Goal: Information Seeking & Learning: Learn about a topic

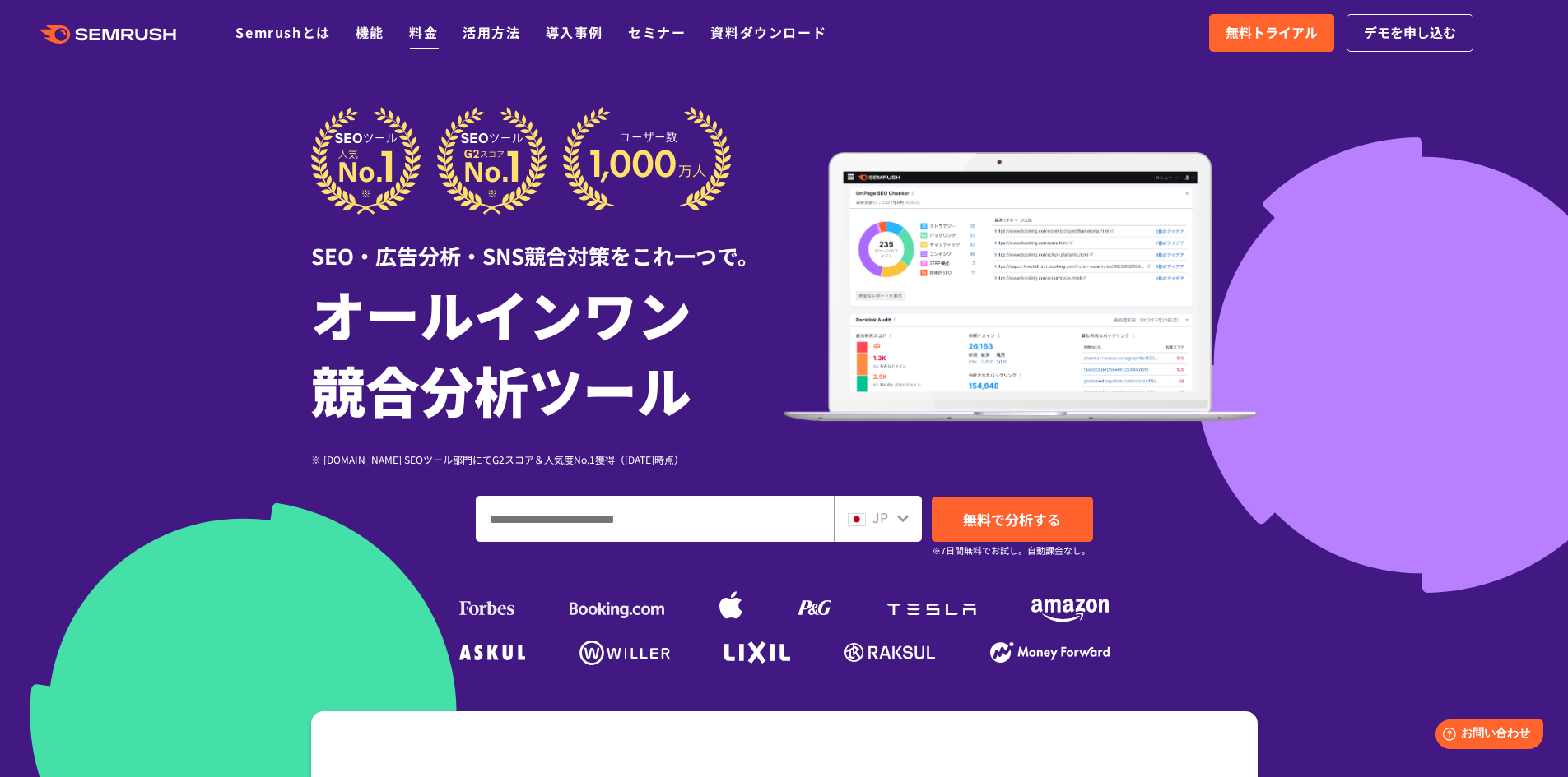
click at [410, 29] on link "料金" at bounding box center [423, 31] width 28 height 20
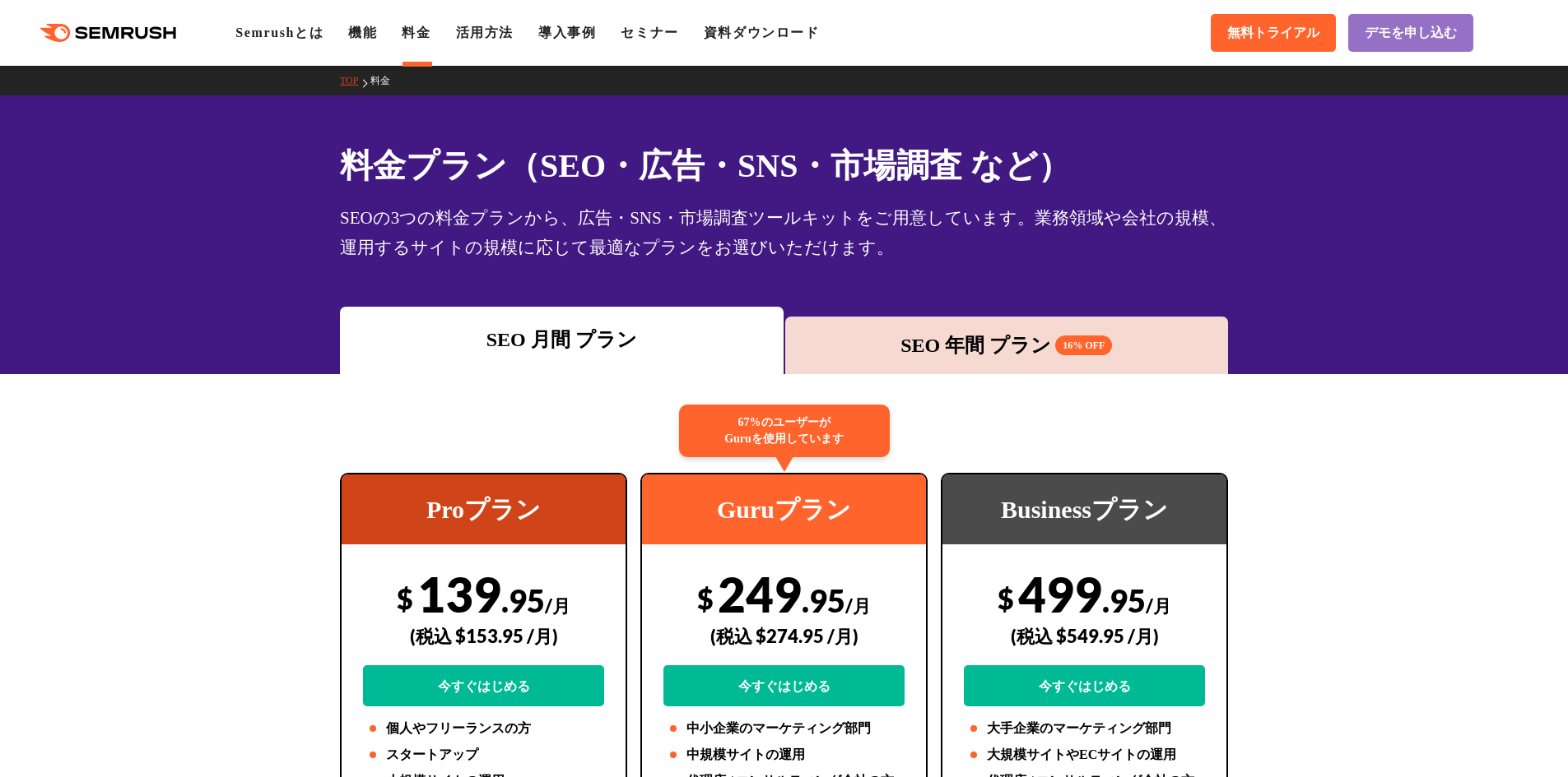
drag, startPoint x: 1459, startPoint y: 433, endPoint x: 1487, endPoint y: 404, distance: 40.3
drag, startPoint x: 226, startPoint y: 419, endPoint x: 233, endPoint y: 445, distance: 26.9
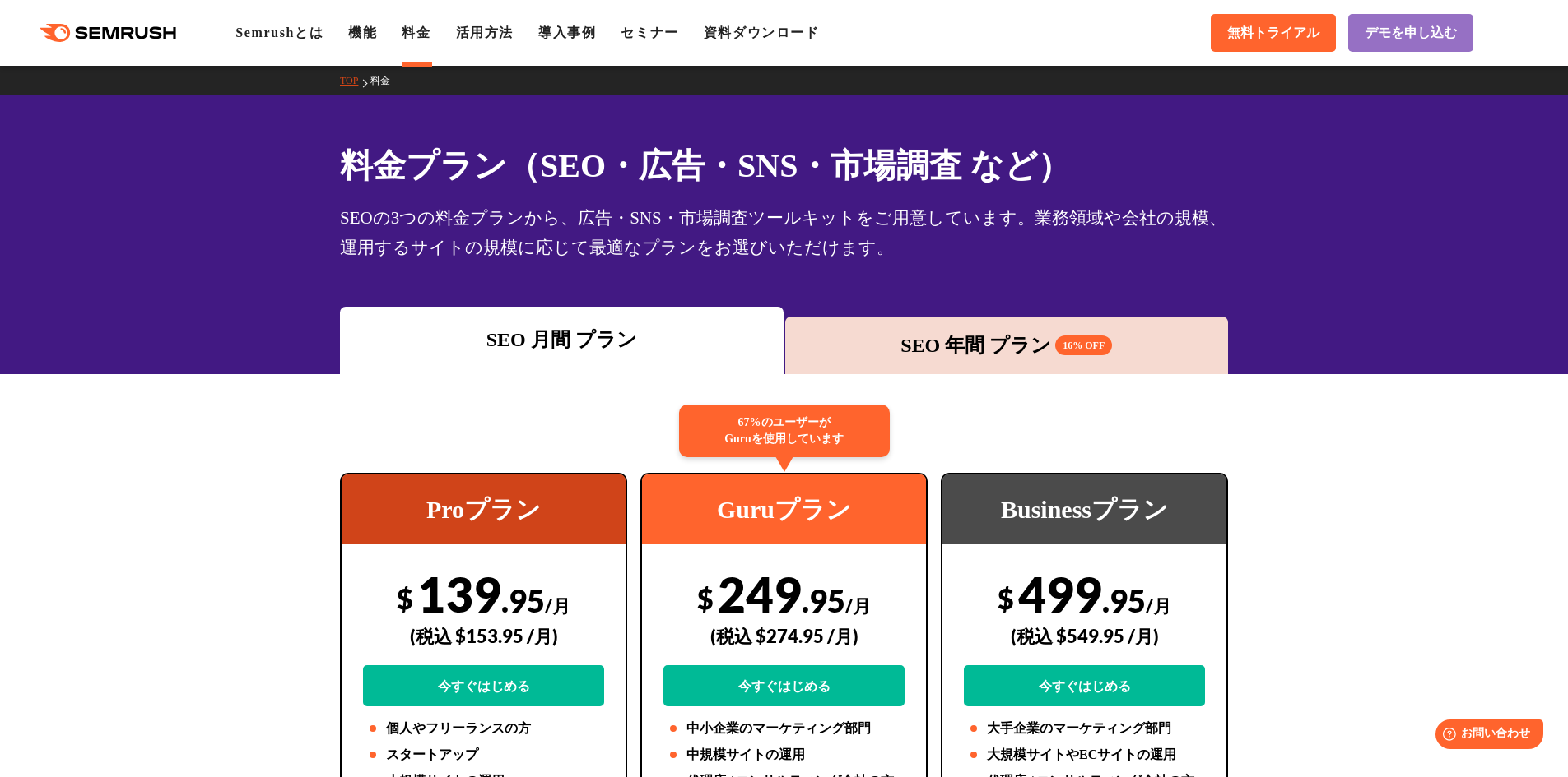
drag, startPoint x: 257, startPoint y: 459, endPoint x: 262, endPoint y: 477, distance: 18.7
click at [905, 359] on div "SEO 年間 プラン 16% OFF" at bounding box center [1007, 345] width 428 height 29
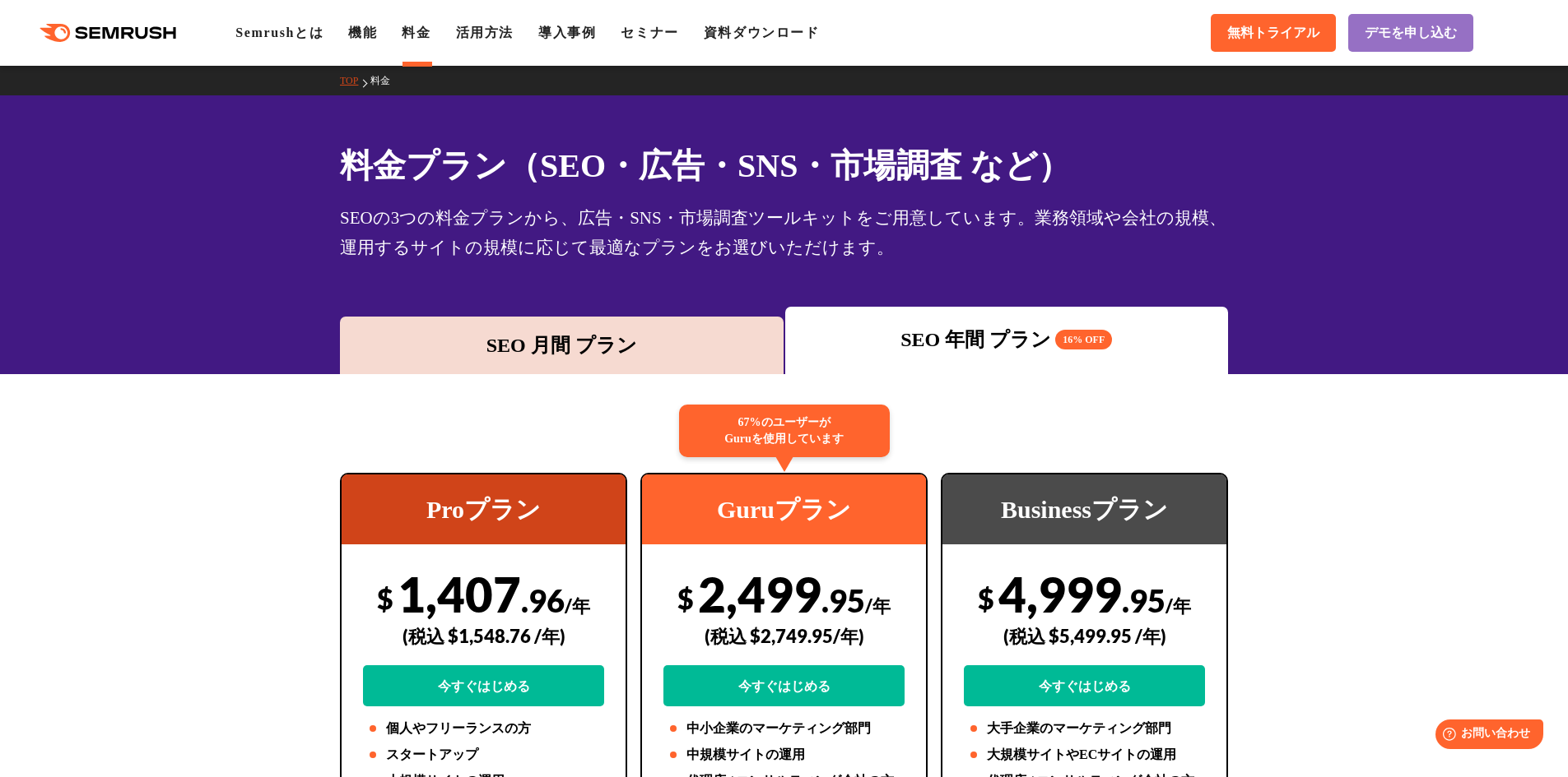
drag, startPoint x: 1425, startPoint y: 482, endPoint x: 1553, endPoint y: 407, distance: 148.4
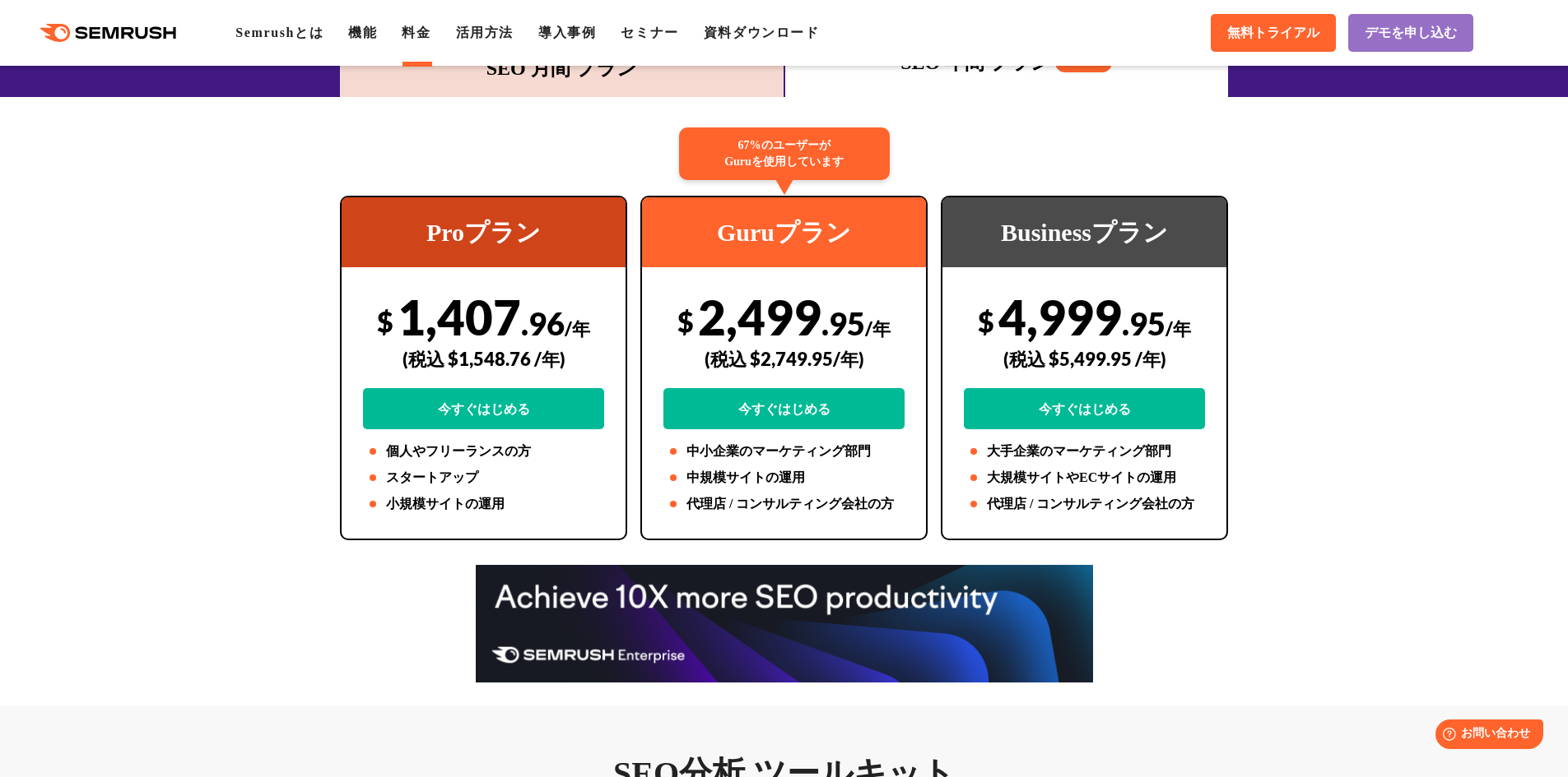
scroll to position [235, 0]
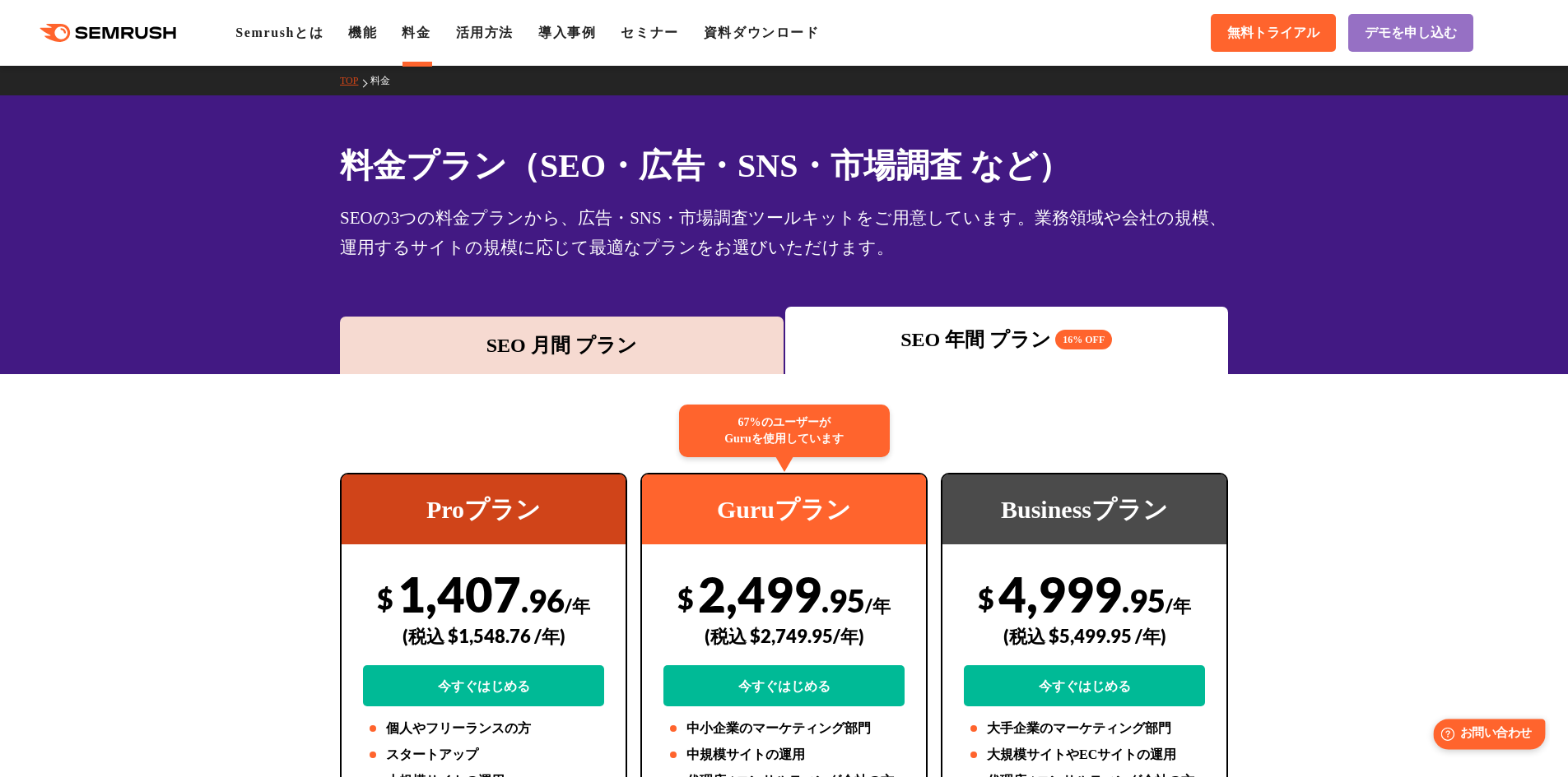
click at [1482, 727] on span "お問い合わせ" at bounding box center [1496, 734] width 72 height 15
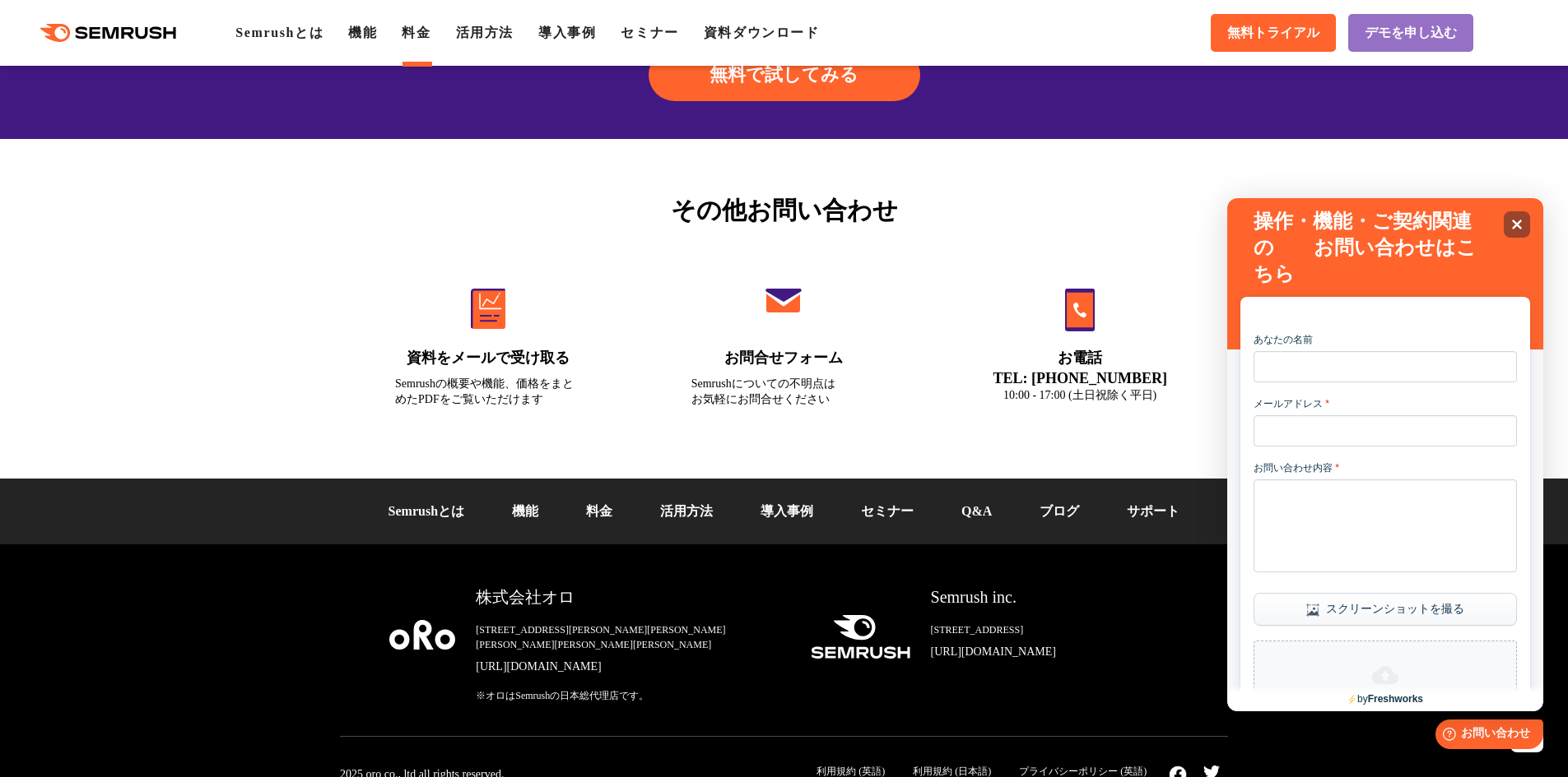
scroll to position [5516, 0]
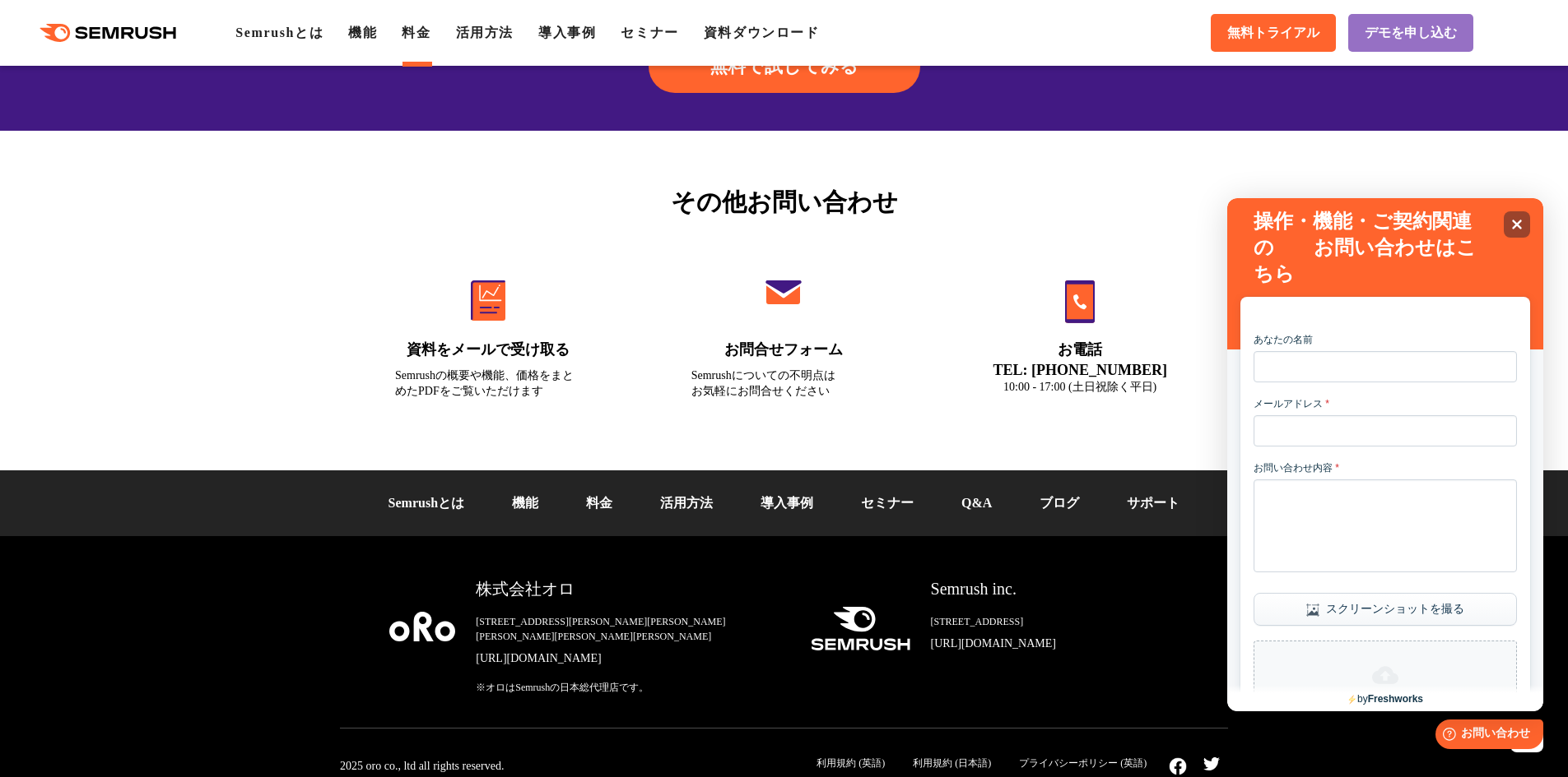
click at [1154, 497] on link "サポート" at bounding box center [1154, 503] width 53 height 14
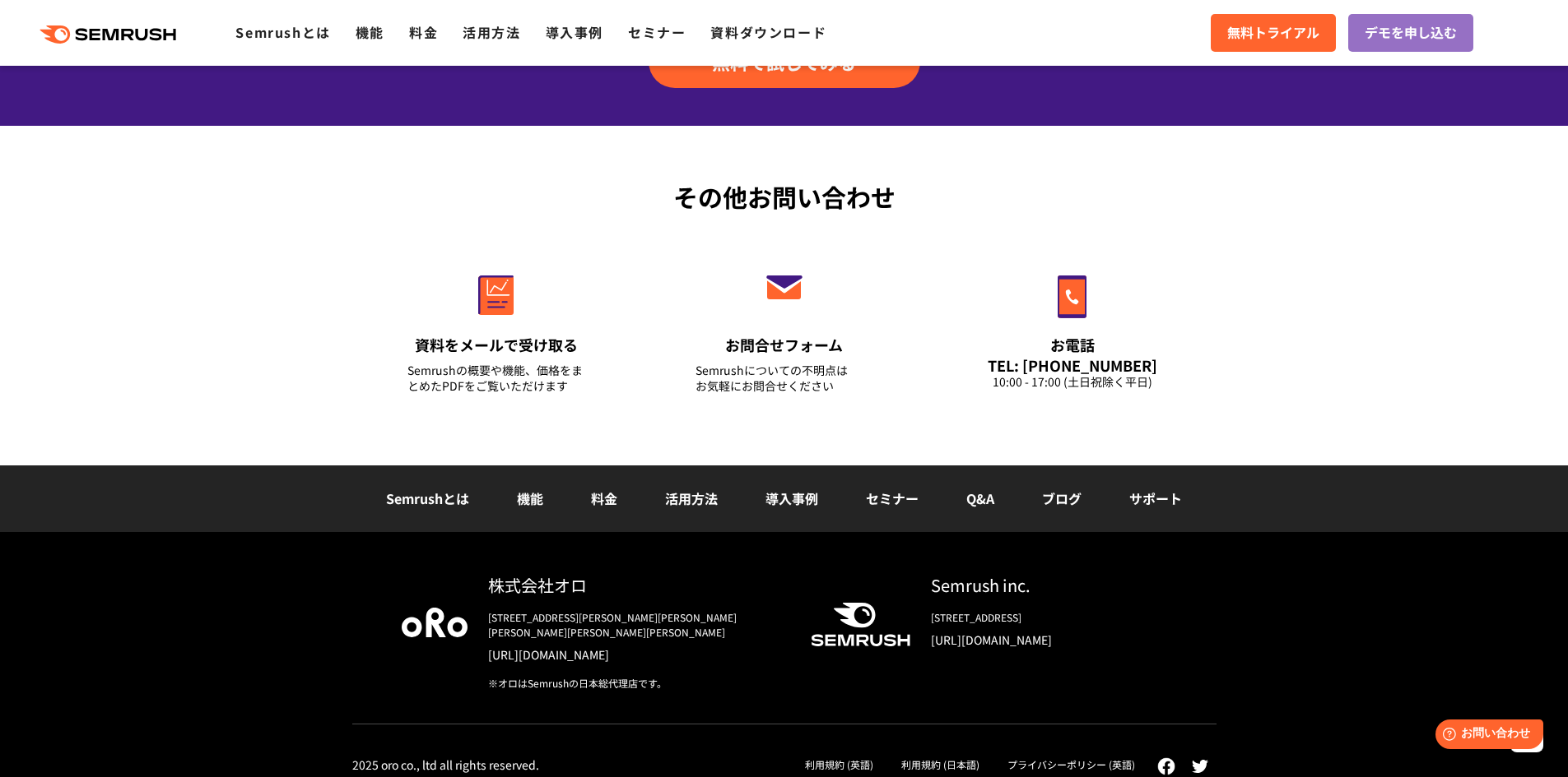
click at [977, 506] on link "Q&A" at bounding box center [980, 498] width 28 height 20
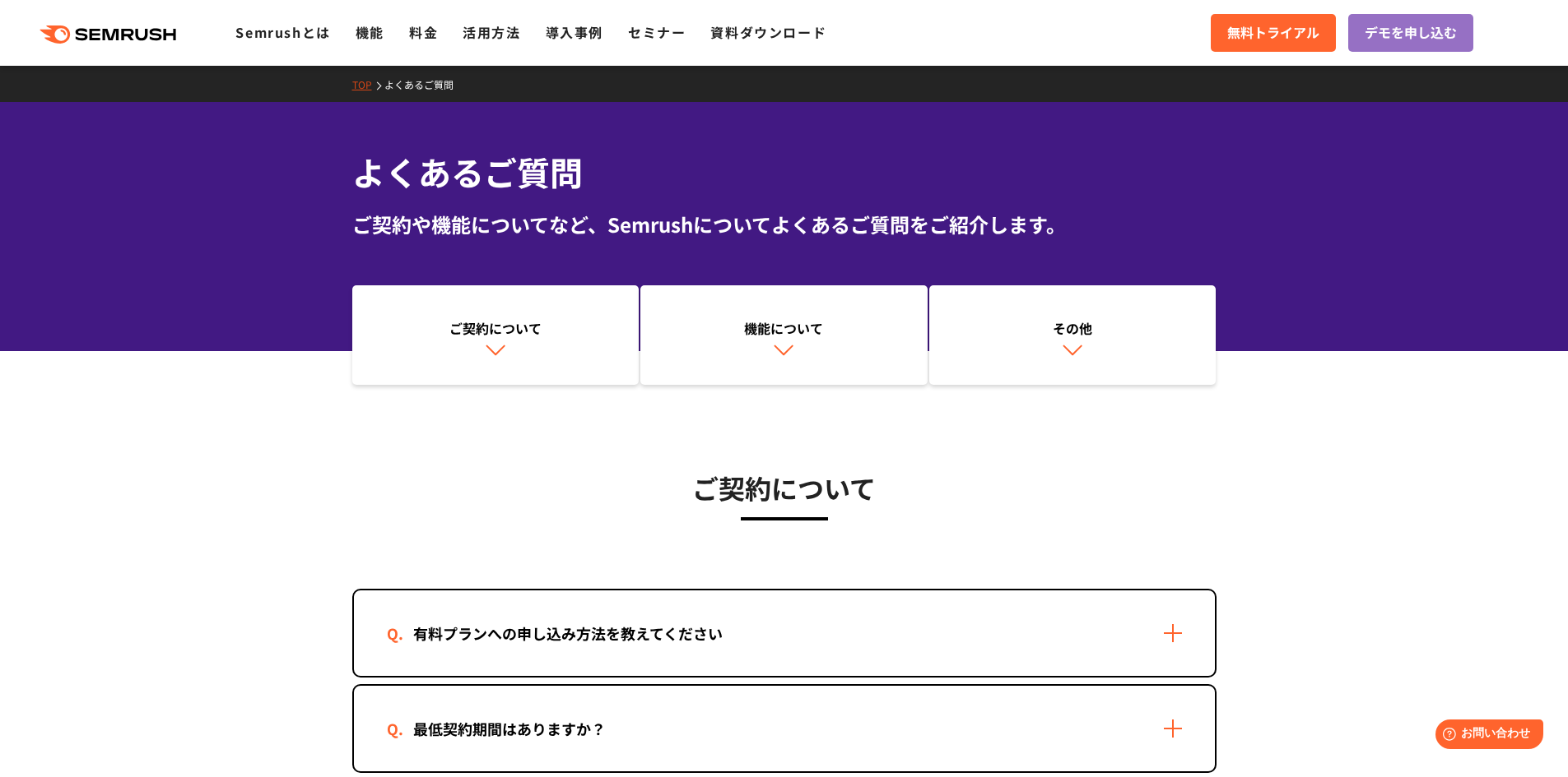
drag, startPoint x: 1176, startPoint y: 412, endPoint x: 1165, endPoint y: 371, distance: 42.4
